Goal: Communication & Community: Answer question/provide support

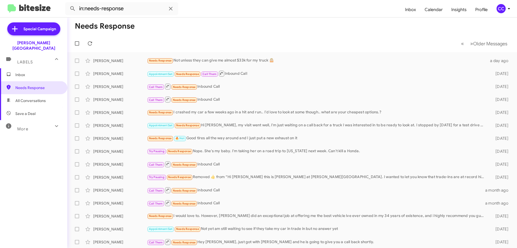
click at [23, 72] on span "Inbox" at bounding box center [38, 74] width 46 height 5
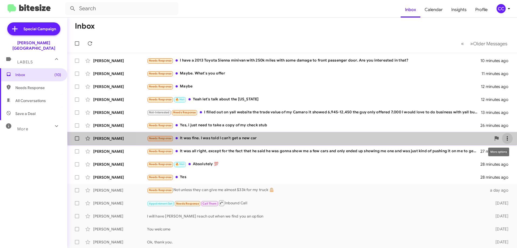
click at [504, 136] on icon at bounding box center [507, 138] width 6 height 6
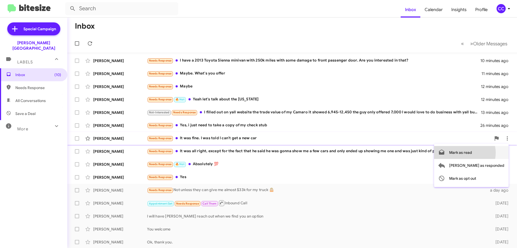
click at [472, 153] on span "Mark as read" at bounding box center [460, 152] width 23 height 13
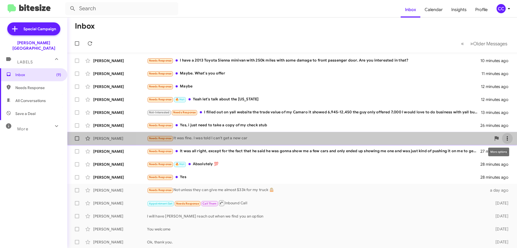
click at [506, 138] on icon at bounding box center [507, 138] width 6 height 6
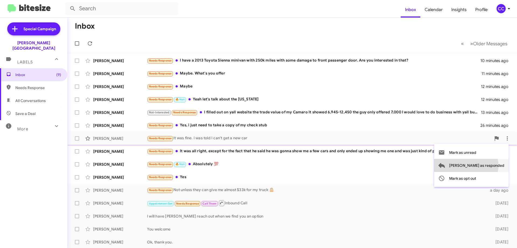
click at [488, 165] on span "[PERSON_NAME] as responded" at bounding box center [476, 165] width 55 height 13
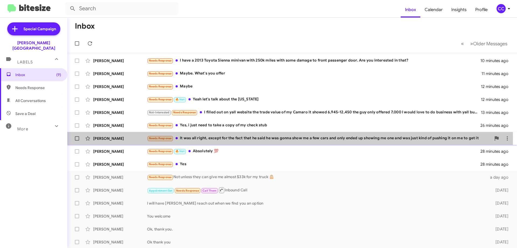
click at [217, 138] on div "Needs Response It was all right, except for the fact that he said he was gonna …" at bounding box center [319, 138] width 344 height 6
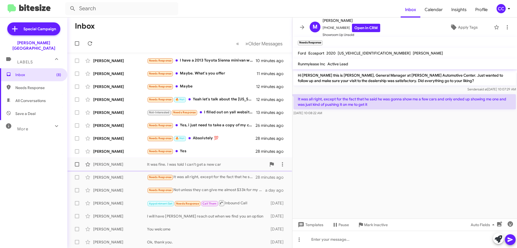
click at [204, 165] on div "It was fine. I was told I can't get a new car" at bounding box center [206, 163] width 119 height 5
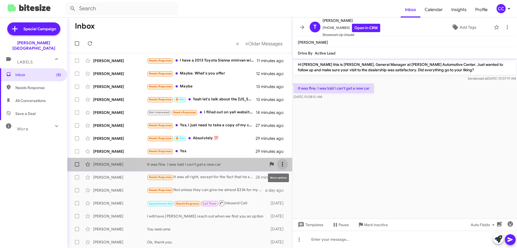
click at [279, 164] on icon at bounding box center [282, 164] width 6 height 6
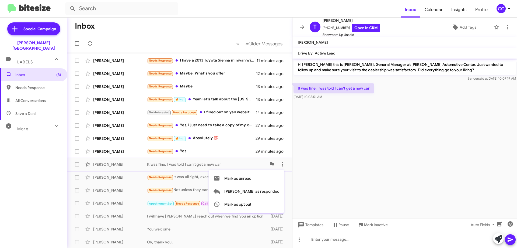
click at [412, 153] on div at bounding box center [258, 124] width 517 height 248
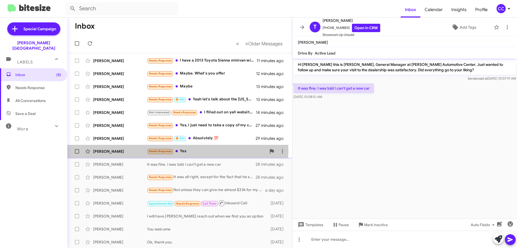
click at [113, 150] on div "[PERSON_NAME]" at bounding box center [120, 150] width 54 height 5
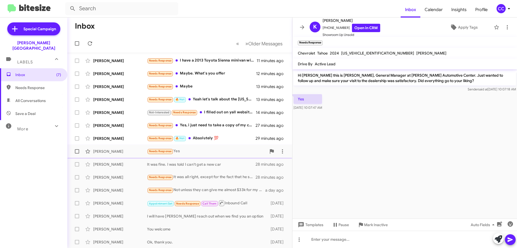
click at [284, 148] on li at bounding box center [282, 151] width 11 height 11
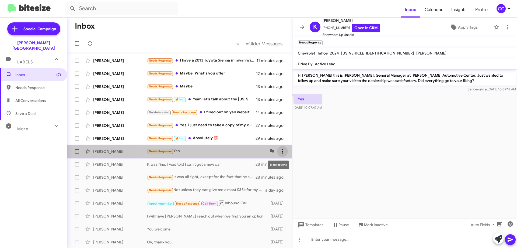
click at [279, 149] on icon at bounding box center [282, 151] width 6 height 6
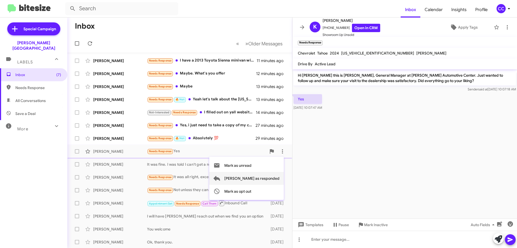
click at [267, 176] on span "[PERSON_NAME] as responded" at bounding box center [251, 178] width 55 height 13
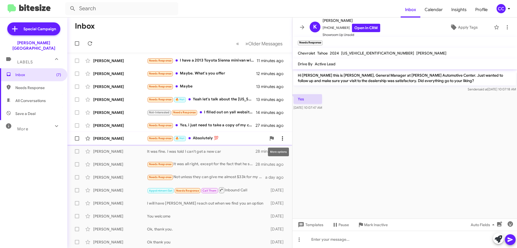
click at [279, 136] on icon at bounding box center [282, 138] width 6 height 6
click at [247, 153] on span "Mark as read" at bounding box center [235, 152] width 23 height 13
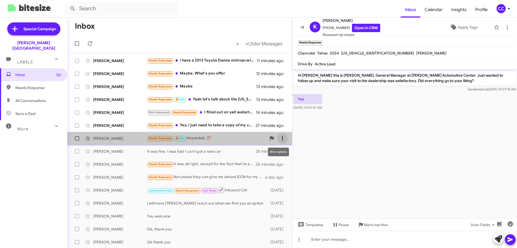
click at [281, 137] on icon at bounding box center [282, 138] width 6 height 6
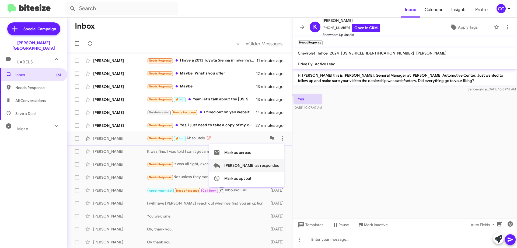
click at [271, 163] on span "[PERSON_NAME] as responded" at bounding box center [251, 165] width 55 height 13
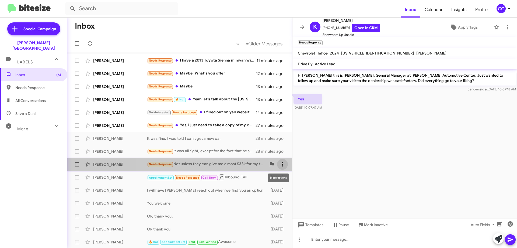
click at [279, 162] on icon at bounding box center [282, 164] width 6 height 6
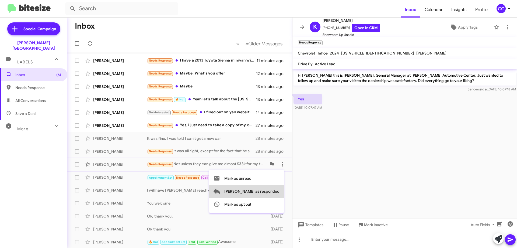
click at [269, 189] on span "[PERSON_NAME] as responded" at bounding box center [251, 191] width 55 height 13
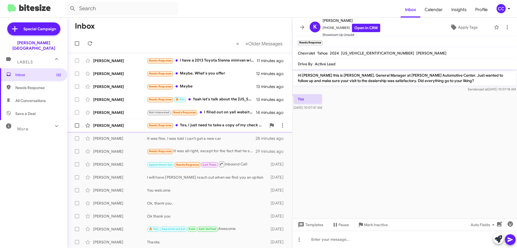
click at [100, 124] on div "[PERSON_NAME]" at bounding box center [120, 125] width 54 height 5
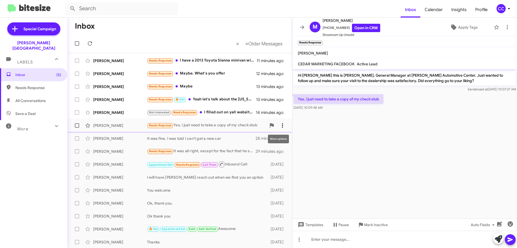
click at [279, 125] on icon at bounding box center [282, 125] width 6 height 6
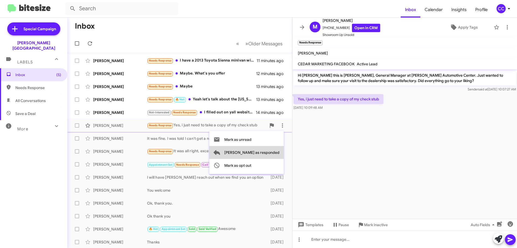
click at [274, 152] on span "[PERSON_NAME] as responded" at bounding box center [251, 152] width 55 height 13
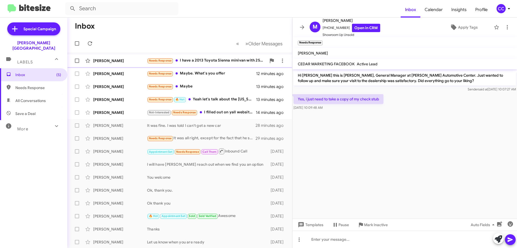
click at [118, 64] on div "[PERSON_NAME] Needs Response I have a 2013 Toyota Sienna minivan with 250k mile…" at bounding box center [180, 60] width 216 height 11
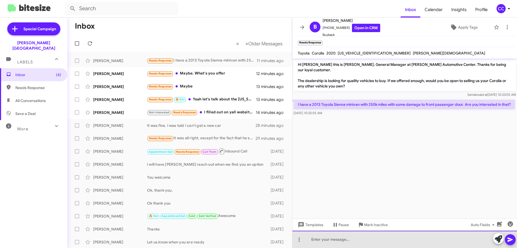
click at [316, 243] on div at bounding box center [405, 238] width 225 height 17
click at [381, 239] on div "I am Afraid the miles keep us from addibg it to inventory." at bounding box center [405, 238] width 225 height 17
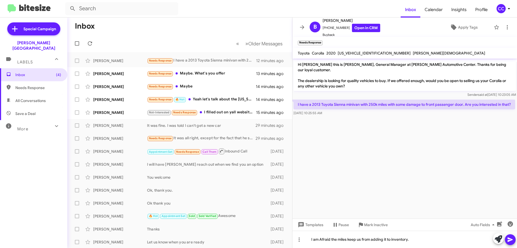
click at [511, 236] on icon at bounding box center [510, 239] width 6 height 6
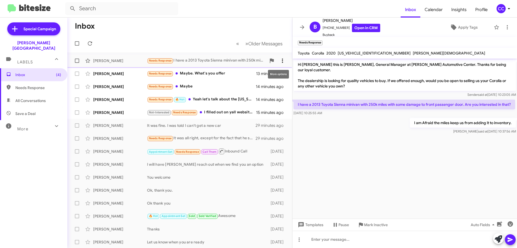
click at [279, 58] on icon at bounding box center [282, 60] width 6 height 6
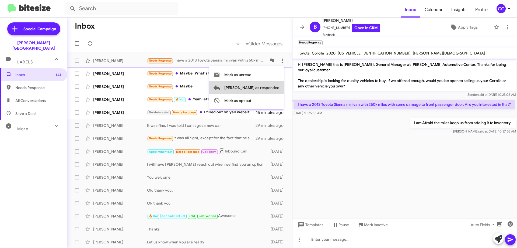
click at [274, 85] on span "[PERSON_NAME] as responded" at bounding box center [251, 87] width 55 height 13
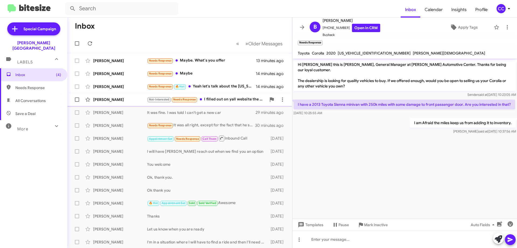
click at [111, 101] on div "[PERSON_NAME]" at bounding box center [120, 99] width 54 height 5
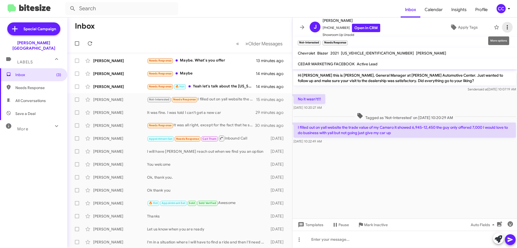
click at [505, 26] on icon at bounding box center [507, 27] width 6 height 6
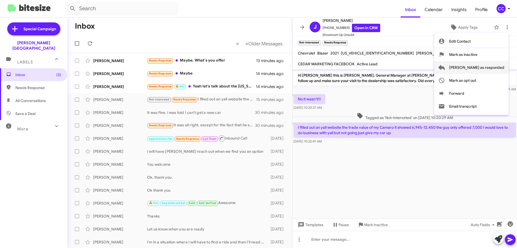
click at [488, 69] on span "[PERSON_NAME] as responded" at bounding box center [476, 67] width 55 height 13
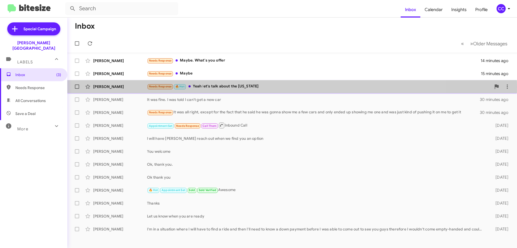
click at [105, 87] on div "[PERSON_NAME]" at bounding box center [120, 86] width 54 height 5
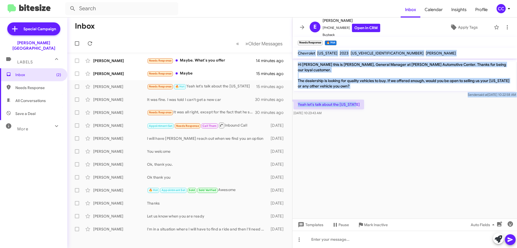
drag, startPoint x: 361, startPoint y: 99, endPoint x: 299, endPoint y: 54, distance: 75.7
click at [299, 54] on div "E [PERSON_NAME] [PHONE_NUMBER] Open in CRM Buyback Apply Tags Needs Response × …" at bounding box center [405, 133] width 225 height 230
copy div "Chevrolet [US_STATE] 2023 [US_VEHICLE_IDENTIFICATION_NUMBER] [PERSON_NAME] Hi […"
click at [366, 28] on link "Open in CRM" at bounding box center [366, 28] width 28 height 8
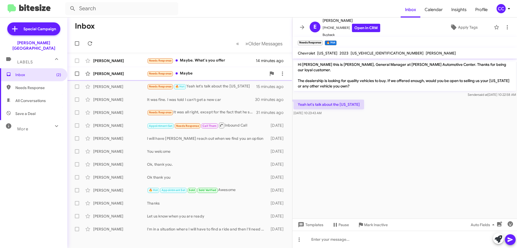
click at [102, 74] on div "[PERSON_NAME]" at bounding box center [120, 73] width 54 height 5
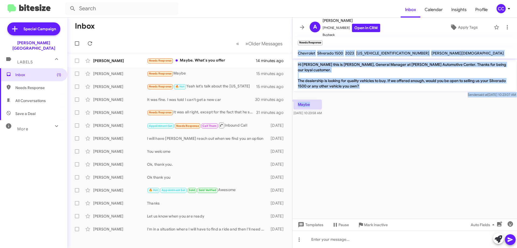
drag, startPoint x: 314, startPoint y: 98, endPoint x: 299, endPoint y: 54, distance: 46.7
click at [299, 54] on div "A [PERSON_NAME] [PHONE_NUMBER] Open in CRM Buyback Apply Tags Needs Response × …" at bounding box center [405, 133] width 225 height 230
copy div "Chevrolet Silverado 1500 2023 [US_VEHICLE_IDENTIFICATION_NUMBER] [PERSON_NAME] …"
click at [360, 27] on link "Open in CRM" at bounding box center [366, 28] width 28 height 8
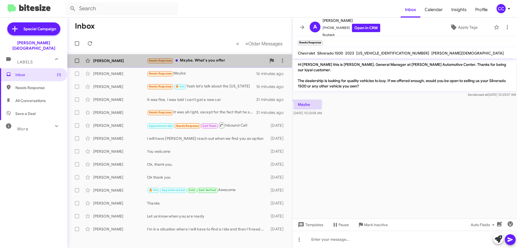
click at [106, 60] on div "[PERSON_NAME]" at bounding box center [120, 60] width 54 height 5
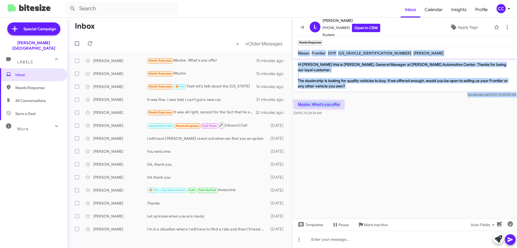
drag, startPoint x: 344, startPoint y: 99, endPoint x: 299, endPoint y: 53, distance: 64.4
click at [299, 53] on div "[PERSON_NAME] [PHONE_NUMBER] Open in CRM Buyback Apply Tags Needs Response × Ni…" at bounding box center [405, 133] width 225 height 230
copy div "Nissan Frontier 2019 [US_VEHICLE_IDENTIFICATION_NUMBER] [PERSON_NAME] Hi [PERSO…"
click at [360, 28] on link "Open in CRM" at bounding box center [366, 28] width 28 height 8
click at [285, 60] on icon at bounding box center [282, 60] width 6 height 6
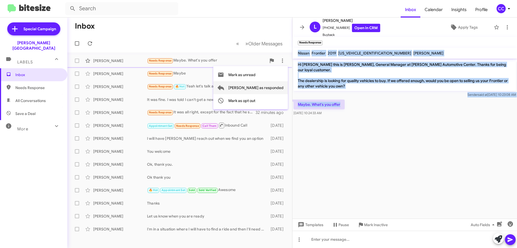
click at [270, 86] on span "[PERSON_NAME] as responded" at bounding box center [256, 87] width 55 height 13
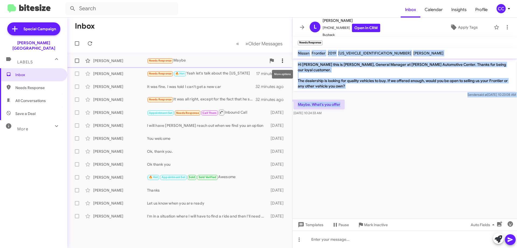
click at [284, 62] on icon at bounding box center [282, 60] width 6 height 6
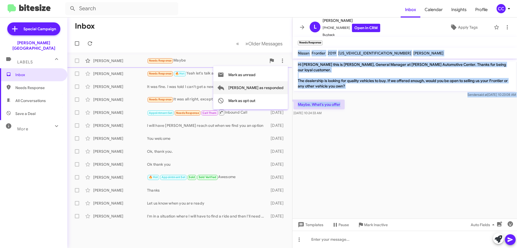
click at [276, 87] on span "[PERSON_NAME] as responded" at bounding box center [256, 87] width 55 height 13
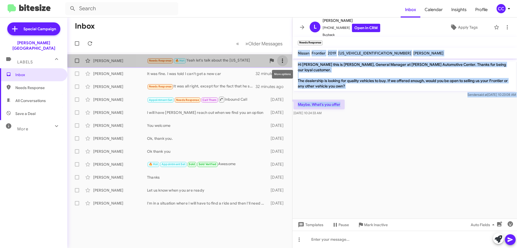
click at [285, 61] on icon at bounding box center [282, 60] width 6 height 6
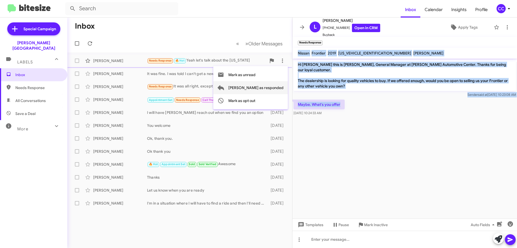
click at [274, 86] on span "[PERSON_NAME] as responded" at bounding box center [256, 87] width 55 height 13
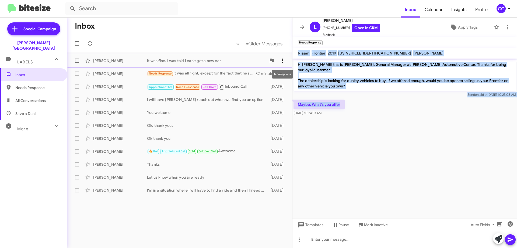
click at [284, 59] on icon at bounding box center [282, 60] width 6 height 6
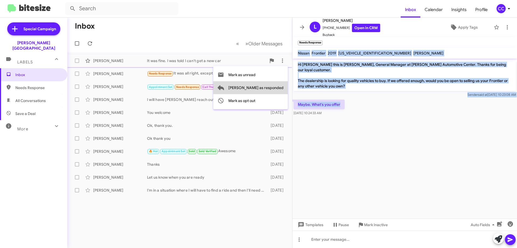
click at [272, 86] on span "[PERSON_NAME] as responded" at bounding box center [256, 87] width 55 height 13
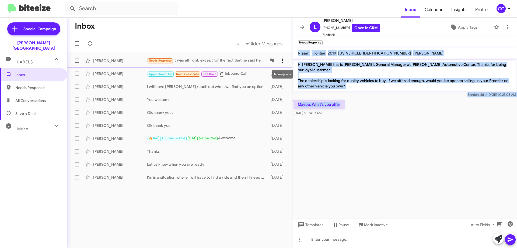
click at [284, 59] on icon at bounding box center [282, 60] width 6 height 6
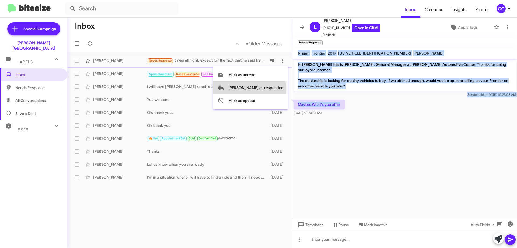
click at [271, 89] on span "[PERSON_NAME] as responded" at bounding box center [256, 87] width 55 height 13
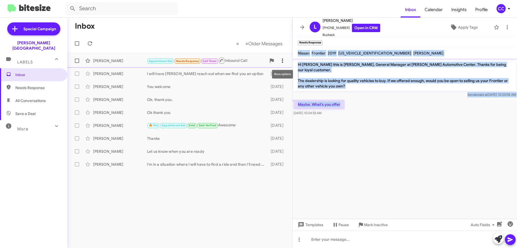
click at [287, 58] on span at bounding box center [282, 60] width 11 height 6
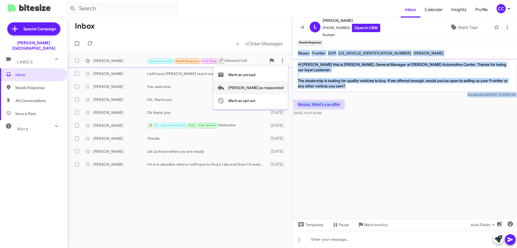
click at [276, 86] on span "[PERSON_NAME] as responded" at bounding box center [256, 87] width 55 height 13
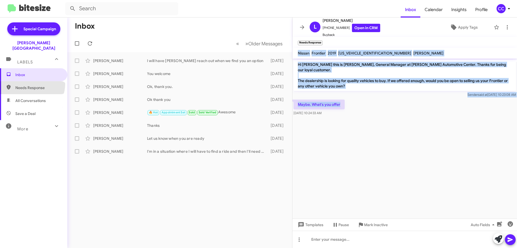
click at [32, 81] on span "Needs Response" at bounding box center [33, 87] width 67 height 13
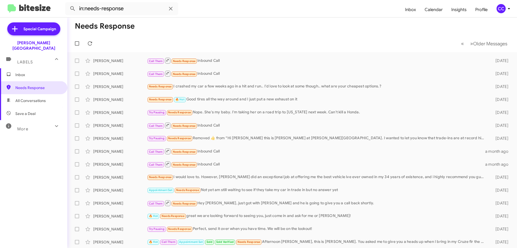
click at [35, 98] on span "All Conversations" at bounding box center [30, 100] width 30 height 5
type input "in:all-conversations"
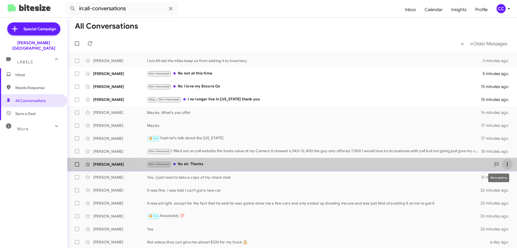
click at [504, 163] on icon at bounding box center [507, 164] width 6 height 6
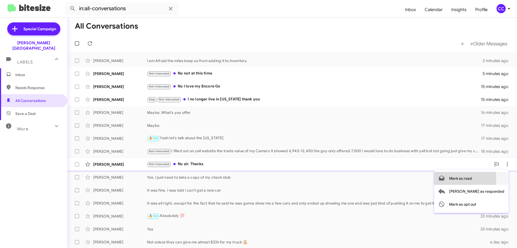
click at [472, 178] on span "Mark as read" at bounding box center [460, 178] width 23 height 13
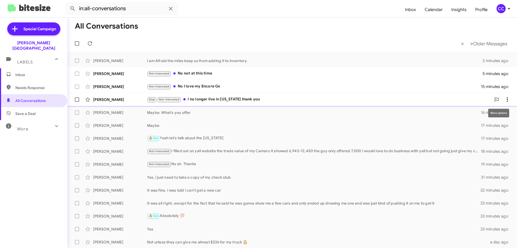
click at [506, 99] on icon at bounding box center [507, 99] width 6 height 6
click at [472, 112] on span "Mark as read" at bounding box center [460, 113] width 23 height 13
click at [502, 83] on button at bounding box center [507, 86] width 11 height 11
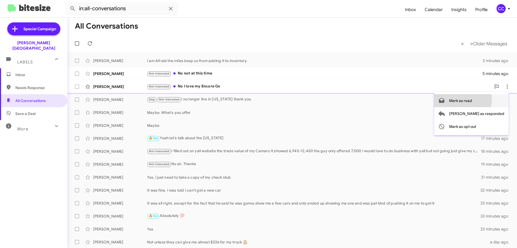
click at [472, 99] on span "Mark as read" at bounding box center [460, 100] width 23 height 13
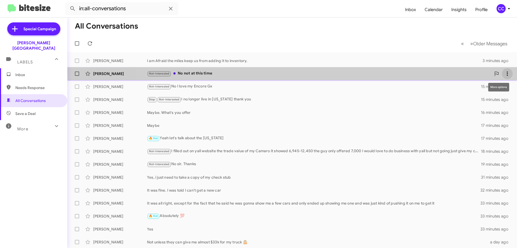
click at [505, 71] on icon at bounding box center [507, 73] width 6 height 6
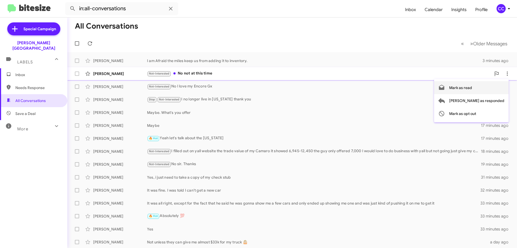
click at [472, 88] on span "Mark as read" at bounding box center [460, 87] width 23 height 13
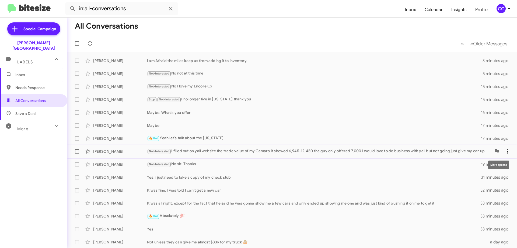
click at [507, 151] on icon at bounding box center [507, 151] width 1 height 4
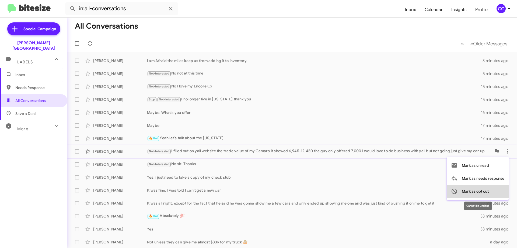
click at [482, 191] on span "Mark as opt out" at bounding box center [475, 191] width 27 height 13
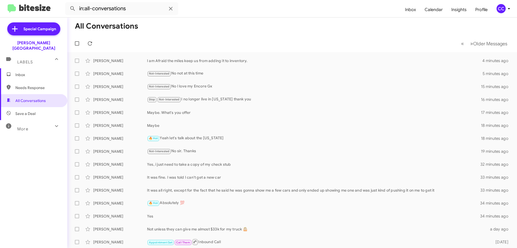
click at [19, 72] on span "Inbox" at bounding box center [38, 74] width 46 height 5
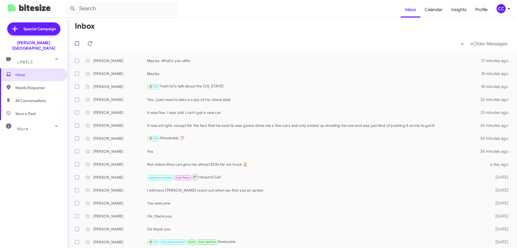
click at [26, 85] on span "Needs Response" at bounding box center [38, 87] width 46 height 5
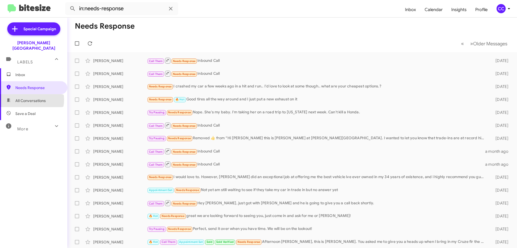
click at [27, 98] on span "All Conversations" at bounding box center [30, 100] width 30 height 5
type input "in:all-conversations"
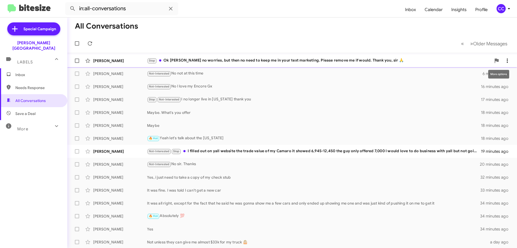
click at [507, 59] on icon at bounding box center [507, 60] width 6 height 6
click at [472, 74] on span "Mark as read" at bounding box center [460, 74] width 23 height 13
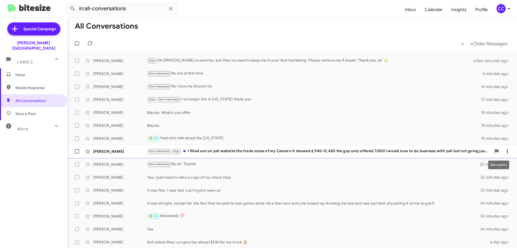
click at [506, 150] on icon at bounding box center [507, 151] width 6 height 6
click at [476, 166] on span "Mark as read" at bounding box center [473, 165] width 23 height 13
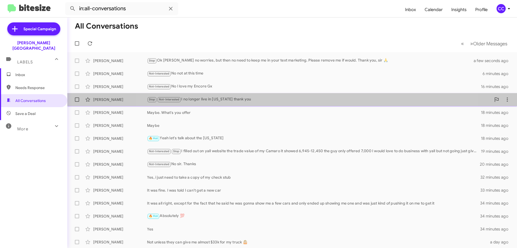
click at [299, 95] on div "[PERSON_NAME] Stop Not-Interested I no longer live in [US_STATE] thank you 17 m…" at bounding box center [292, 99] width 441 height 11
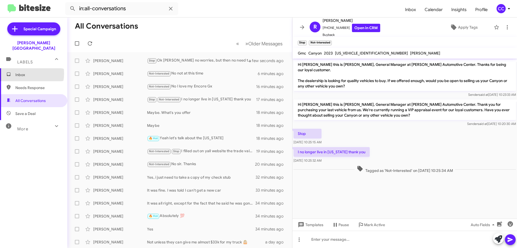
click at [23, 72] on span "Inbox" at bounding box center [38, 74] width 46 height 5
